Goal: Information Seeking & Learning: Check status

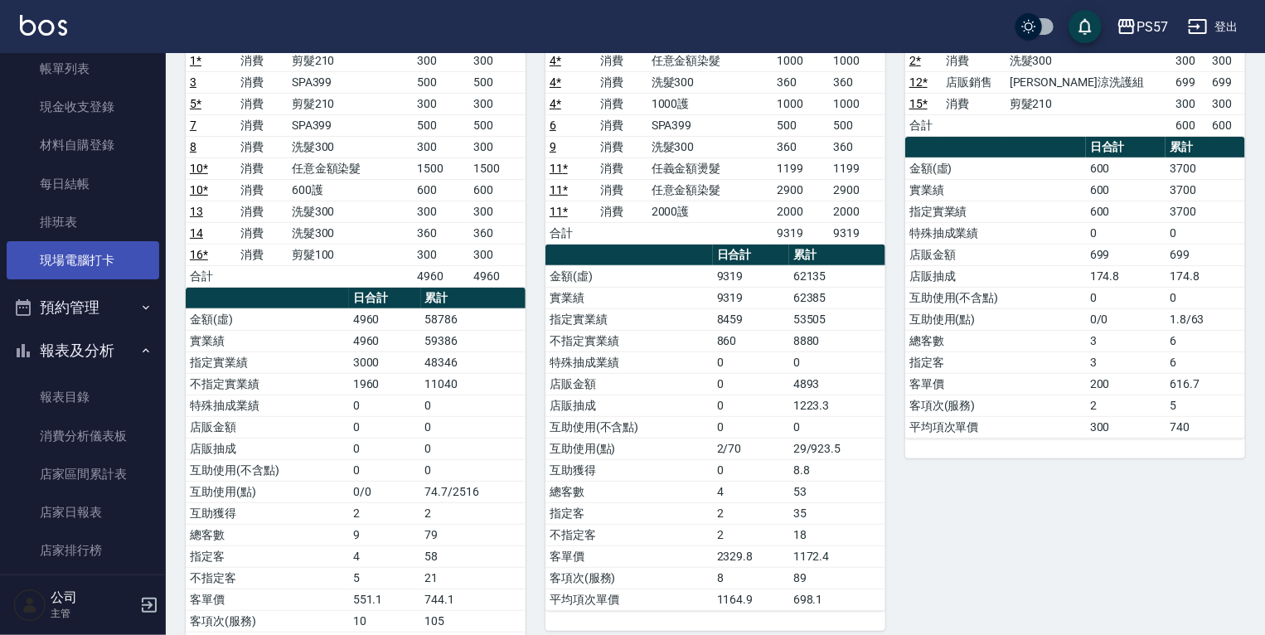
scroll to position [199, 0]
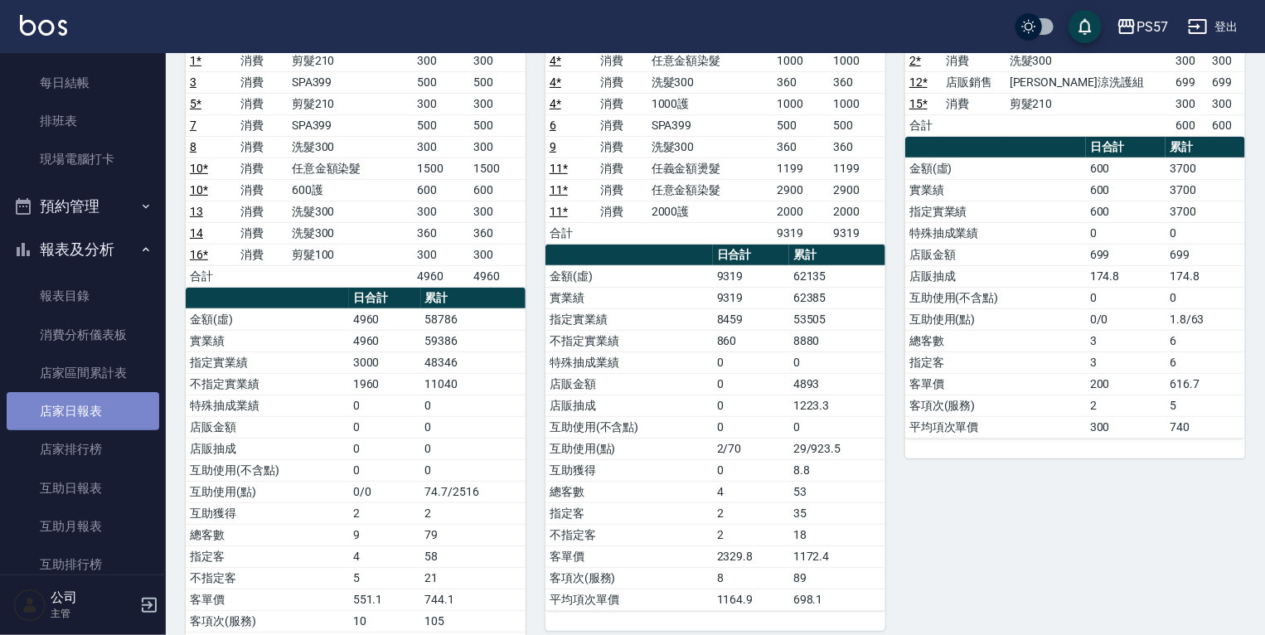
click at [104, 408] on link "店家日報表" at bounding box center [83, 411] width 153 height 38
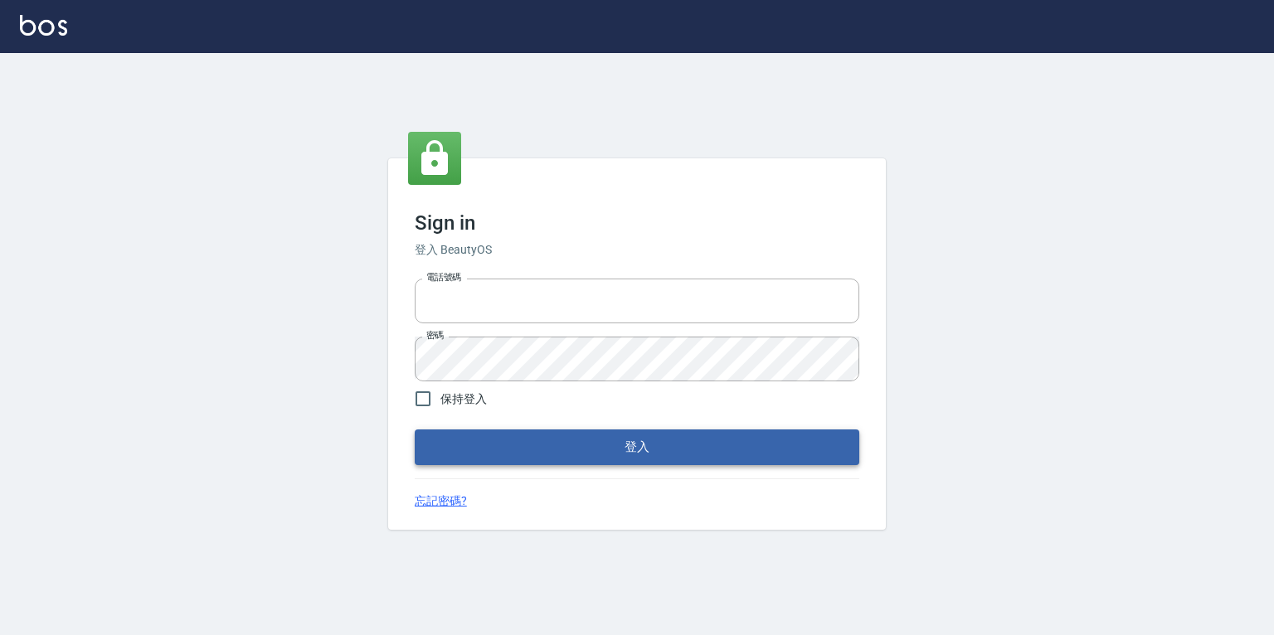
type input "2063579"
click at [451, 443] on button "登入" at bounding box center [637, 446] width 444 height 35
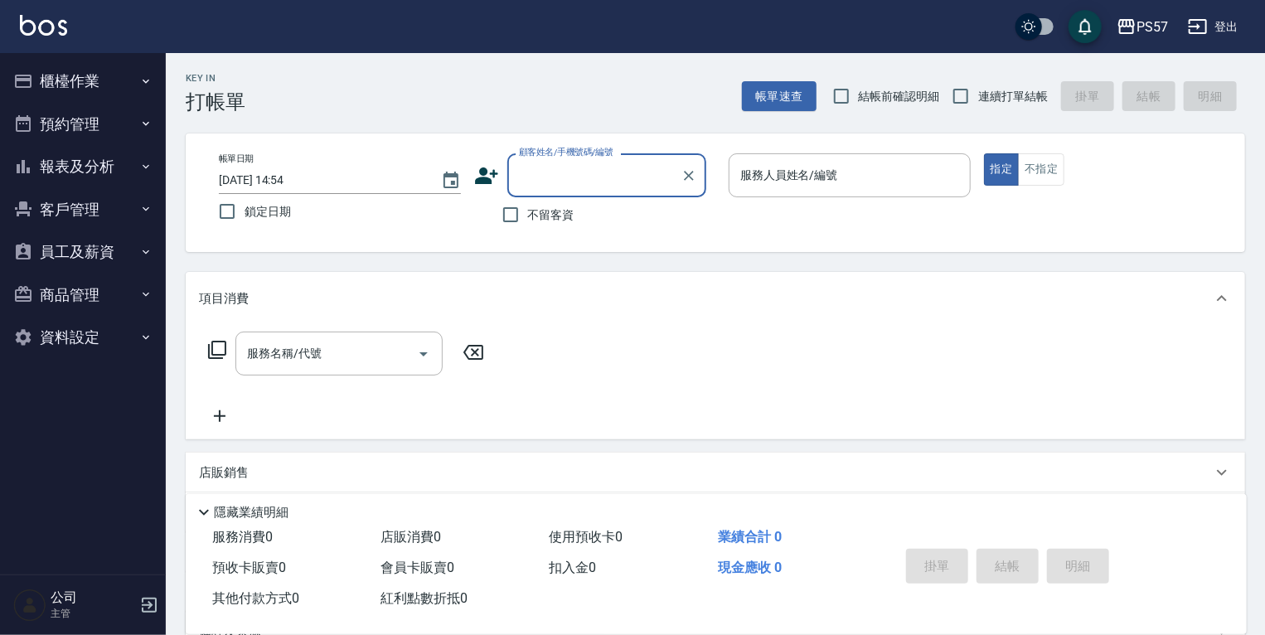
click at [122, 165] on button "報表及分析" at bounding box center [83, 166] width 153 height 43
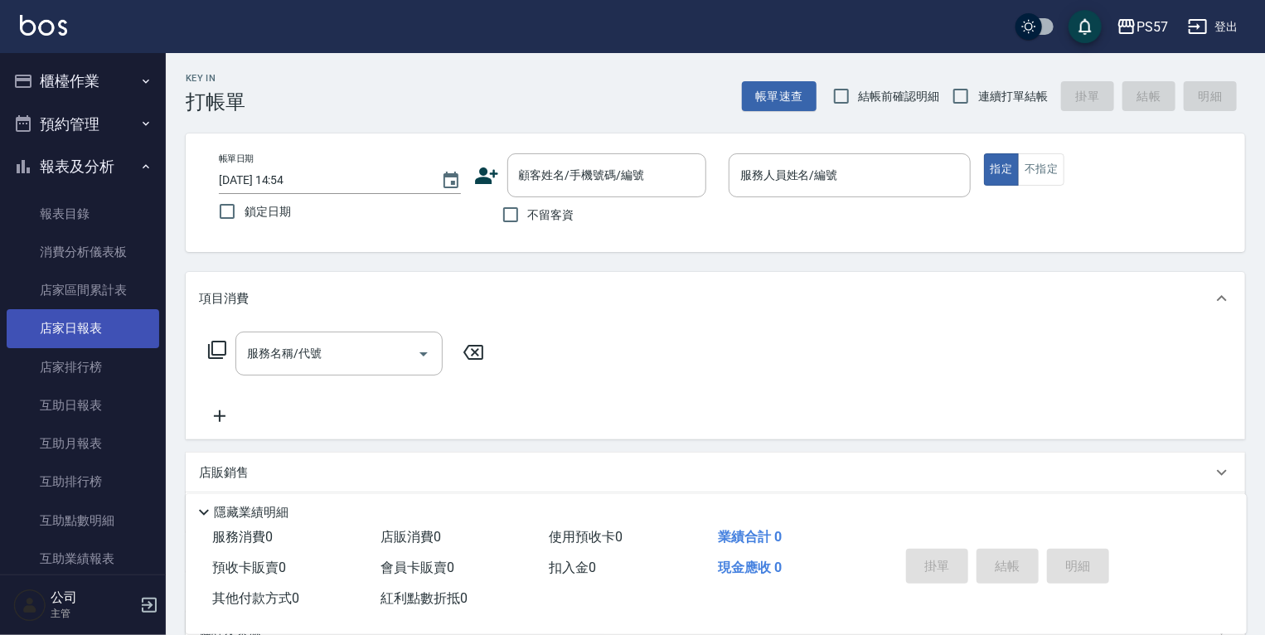
click at [60, 322] on link "店家日報表" at bounding box center [83, 328] width 153 height 38
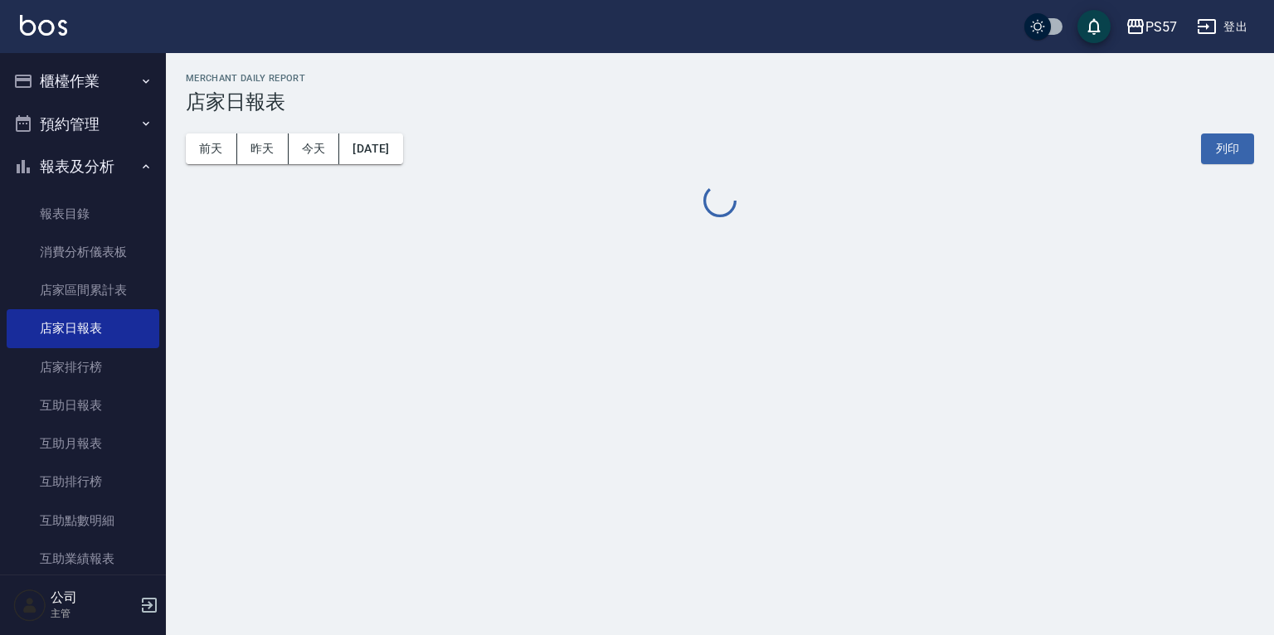
click at [401, 153] on button "[DATE]" at bounding box center [370, 148] width 63 height 31
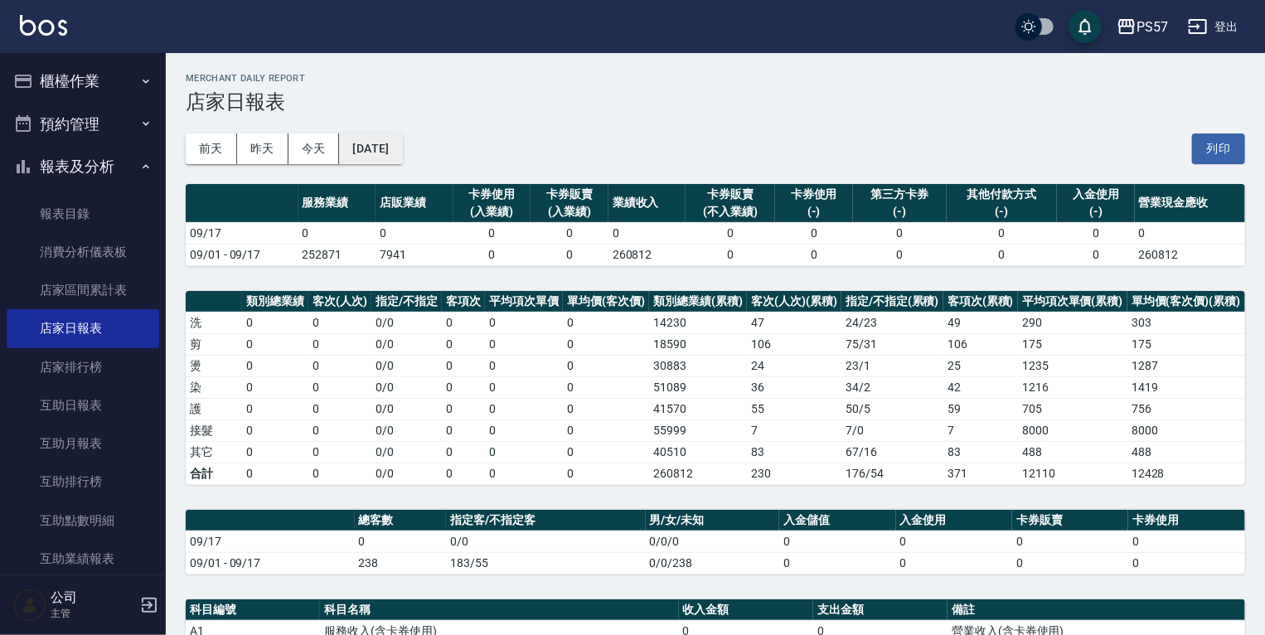
click at [388, 153] on button "[DATE]" at bounding box center [370, 148] width 63 height 31
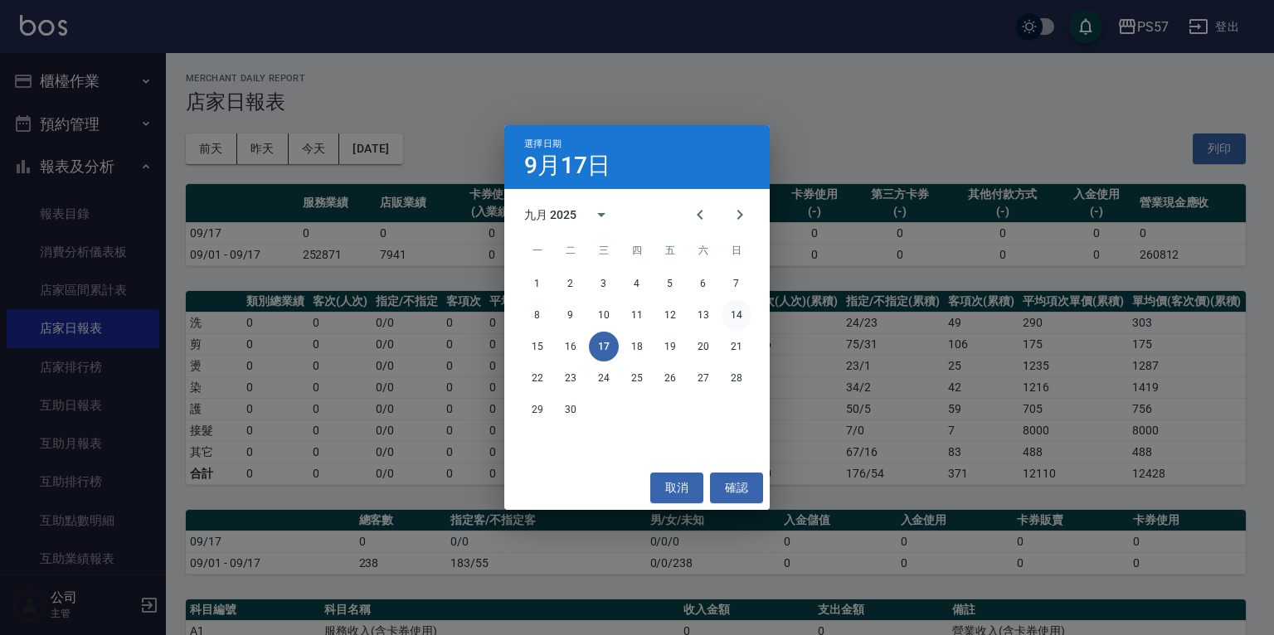
click at [734, 312] on button "14" at bounding box center [736, 315] width 30 height 30
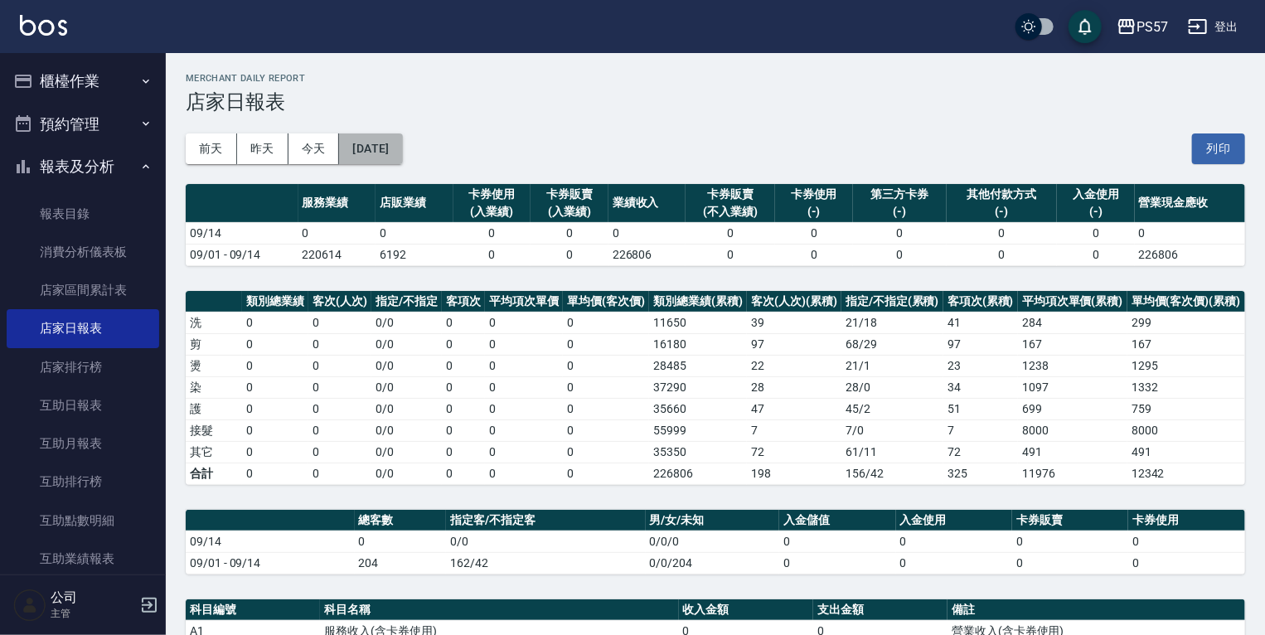
click at [393, 149] on button "[DATE]" at bounding box center [370, 148] width 63 height 31
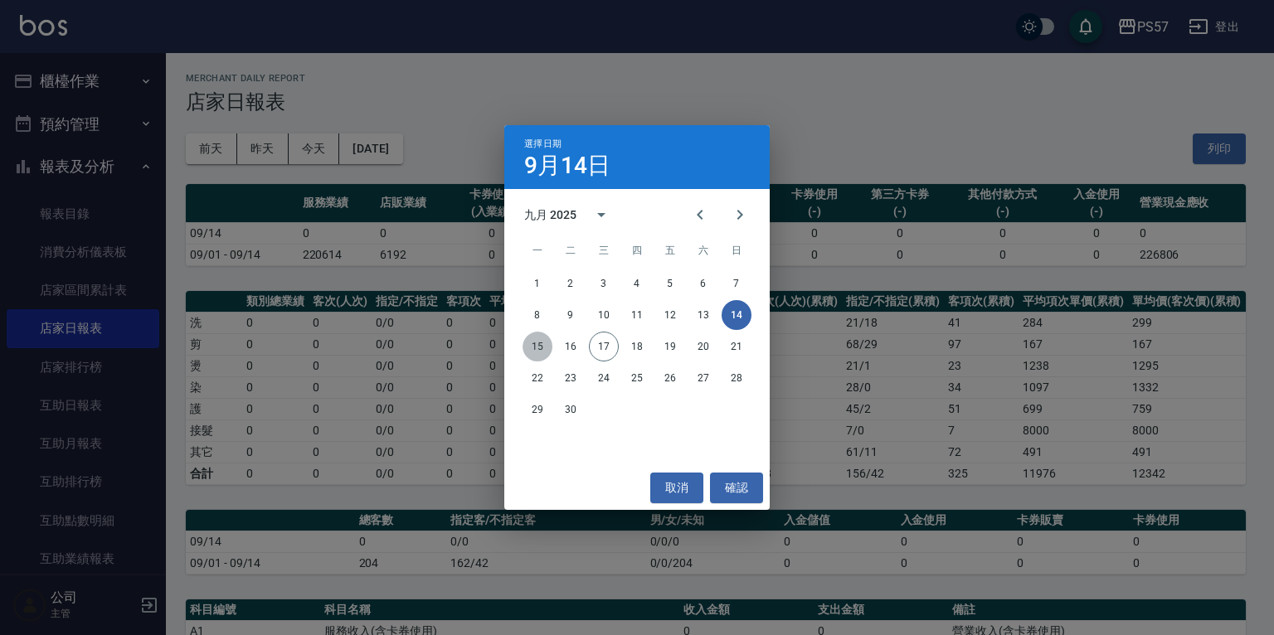
click at [537, 348] on button "15" at bounding box center [537, 347] width 30 height 30
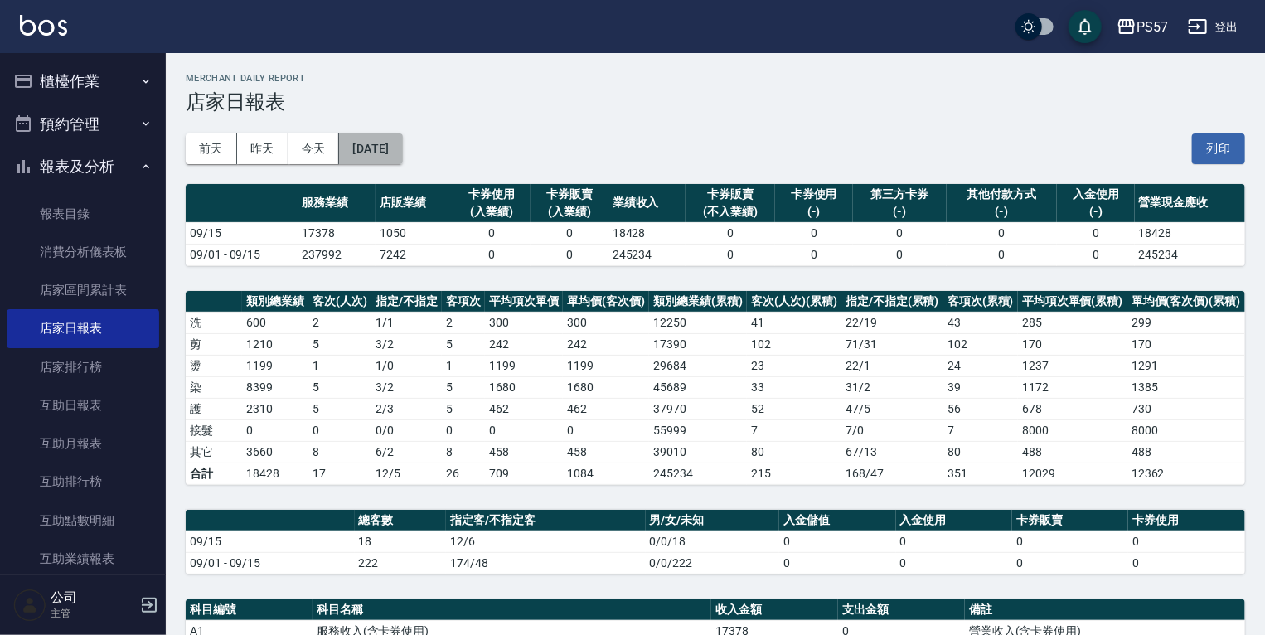
click at [402, 140] on button "[DATE]" at bounding box center [370, 148] width 63 height 31
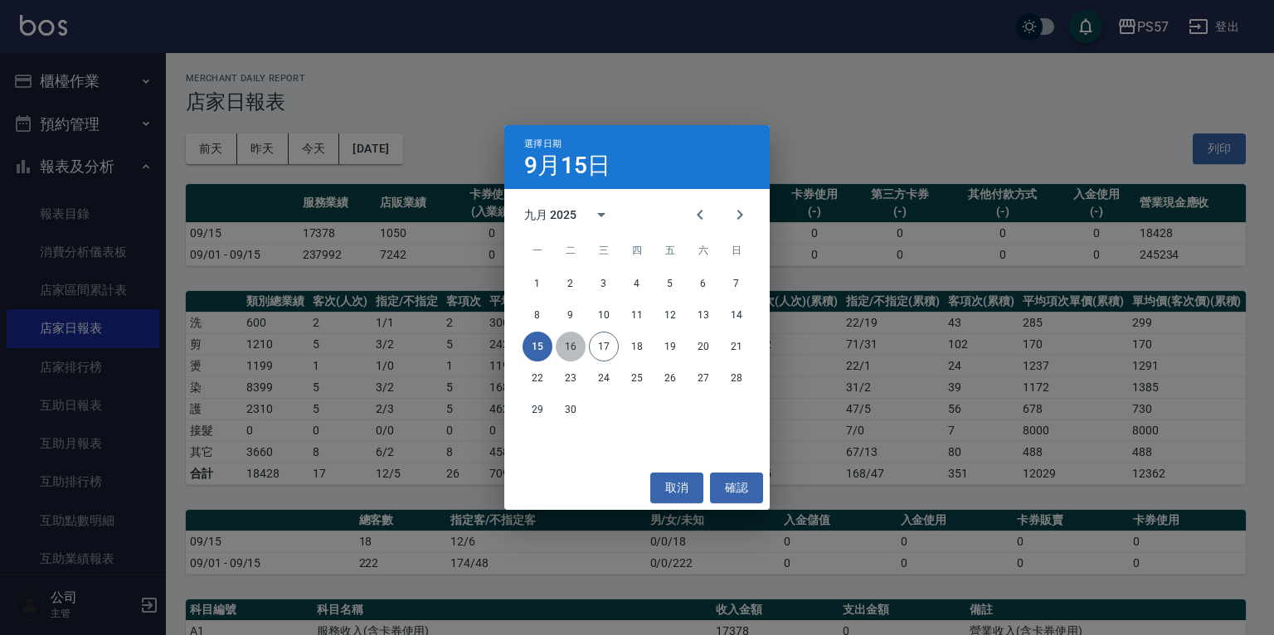
click at [566, 342] on button "16" at bounding box center [570, 347] width 30 height 30
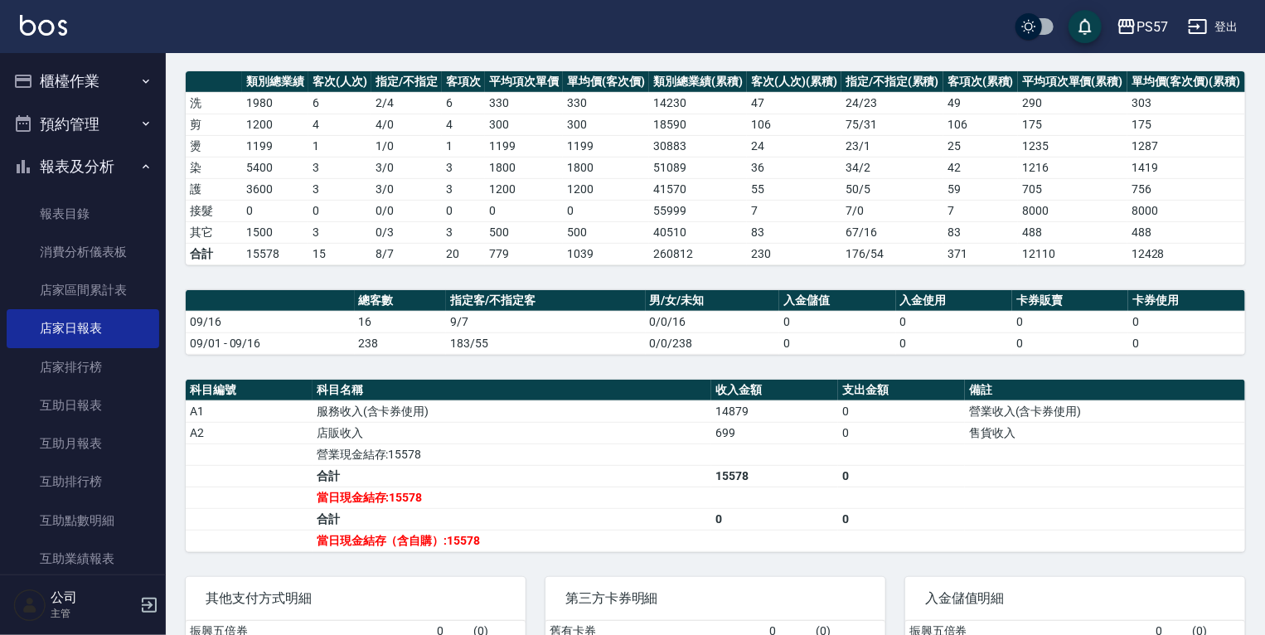
scroll to position [348, 0]
